Goal: Task Accomplishment & Management: Manage account settings

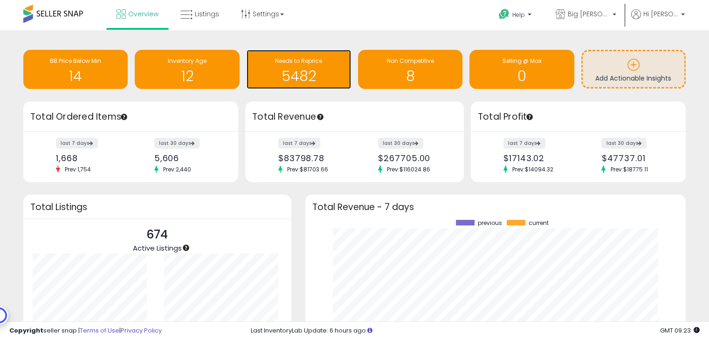
click at [304, 72] on h1 "5482" at bounding box center [298, 75] width 95 height 15
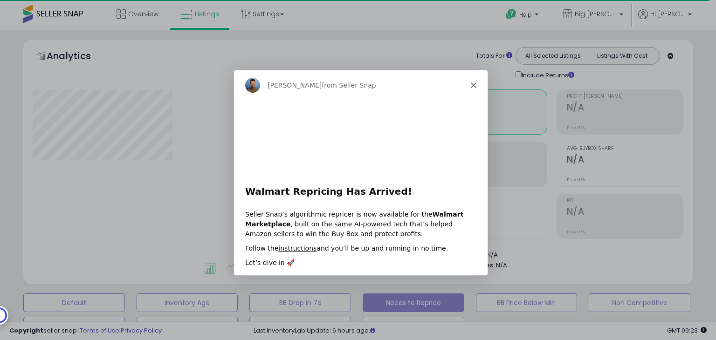
click at [475, 86] on polygon "Close" at bounding box center [473, 85] width 6 height 6
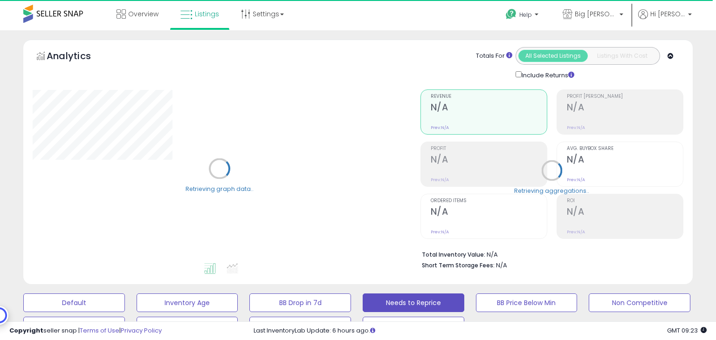
select select "**"
